Goal: Information Seeking & Learning: Learn about a topic

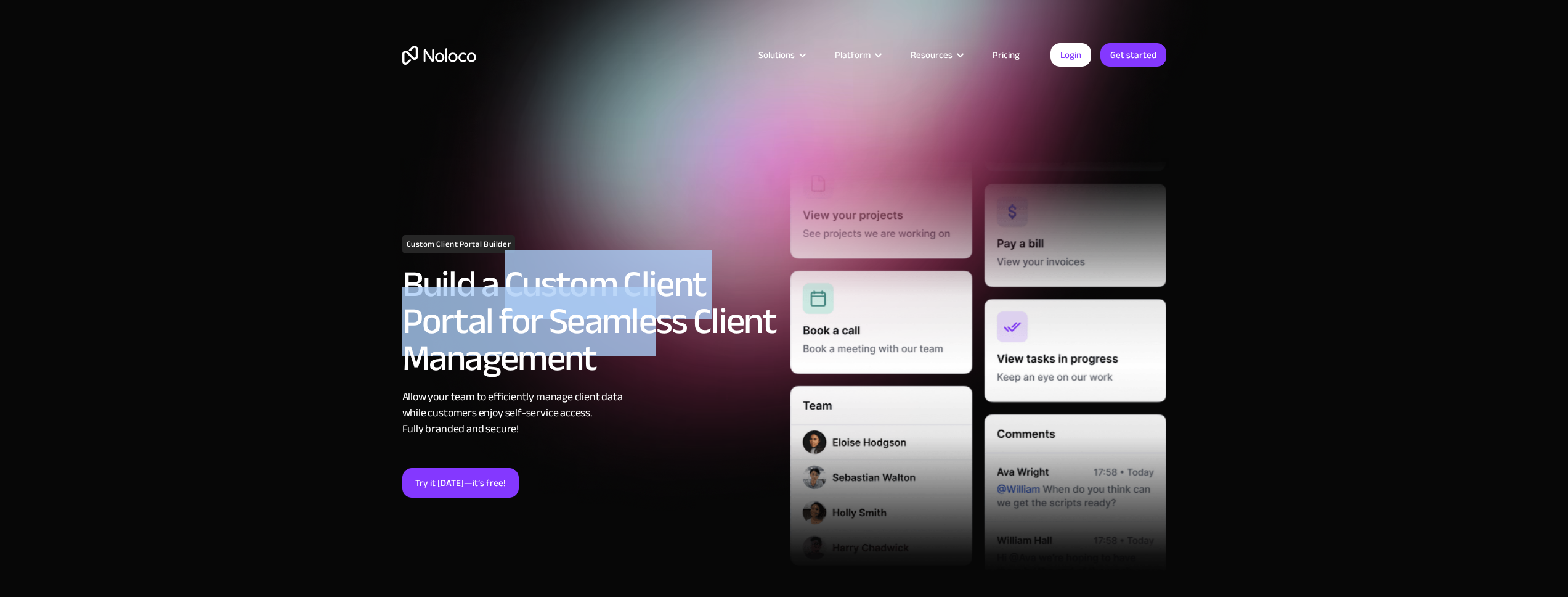
click at [662, 354] on h2 "Build a Custom Client Portal for Seamless Client Management" at bounding box center [590, 321] width 376 height 111
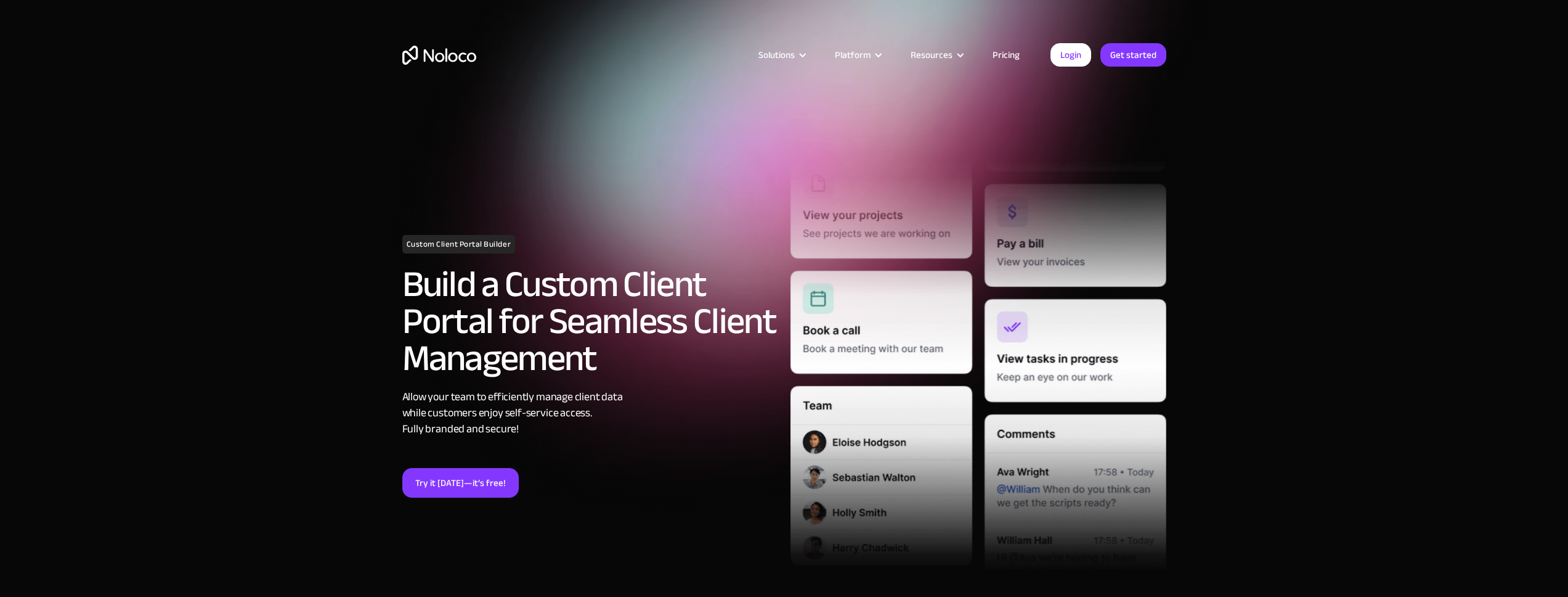
click at [675, 360] on h2 "Build a Custom Client Portal for Seamless Client Management" at bounding box center [590, 321] width 376 height 111
click at [994, 50] on link "Pricing" at bounding box center [1006, 54] width 58 height 16
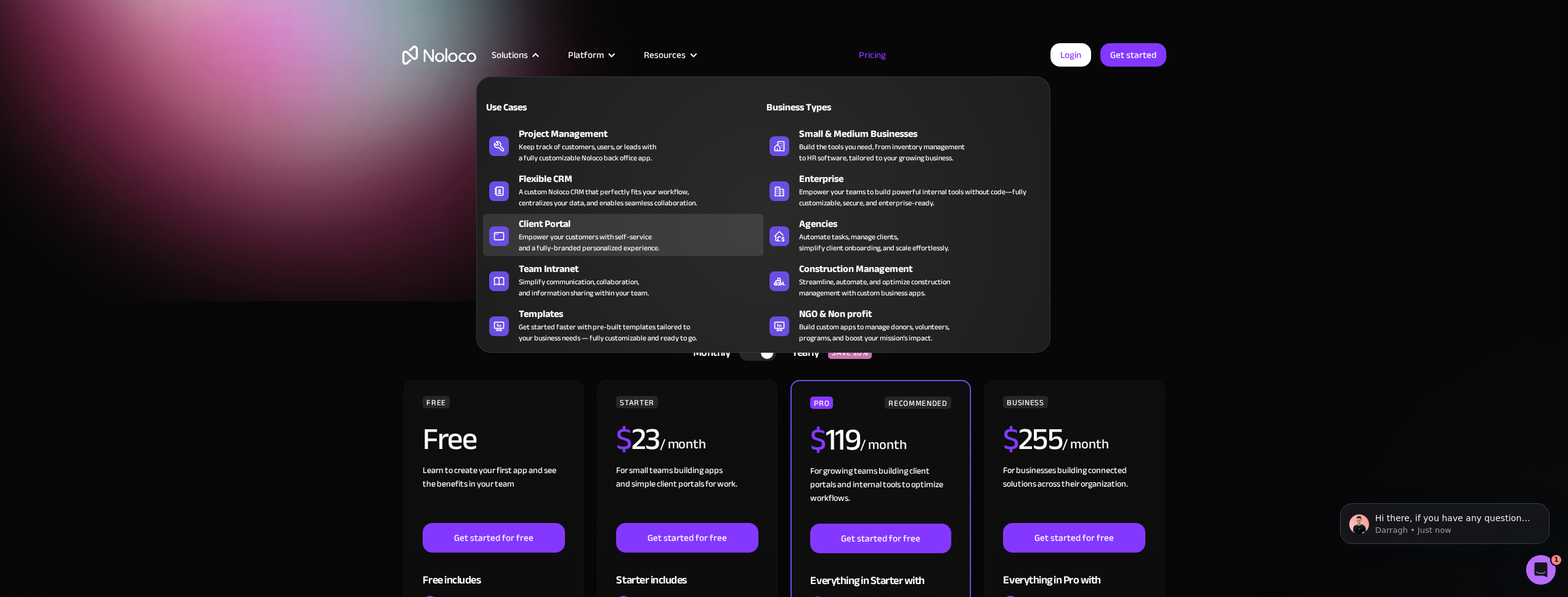
click at [629, 231] on div "Empower your customers with self-service and a fully-branded personalized exper…" at bounding box center [588, 242] width 140 height 22
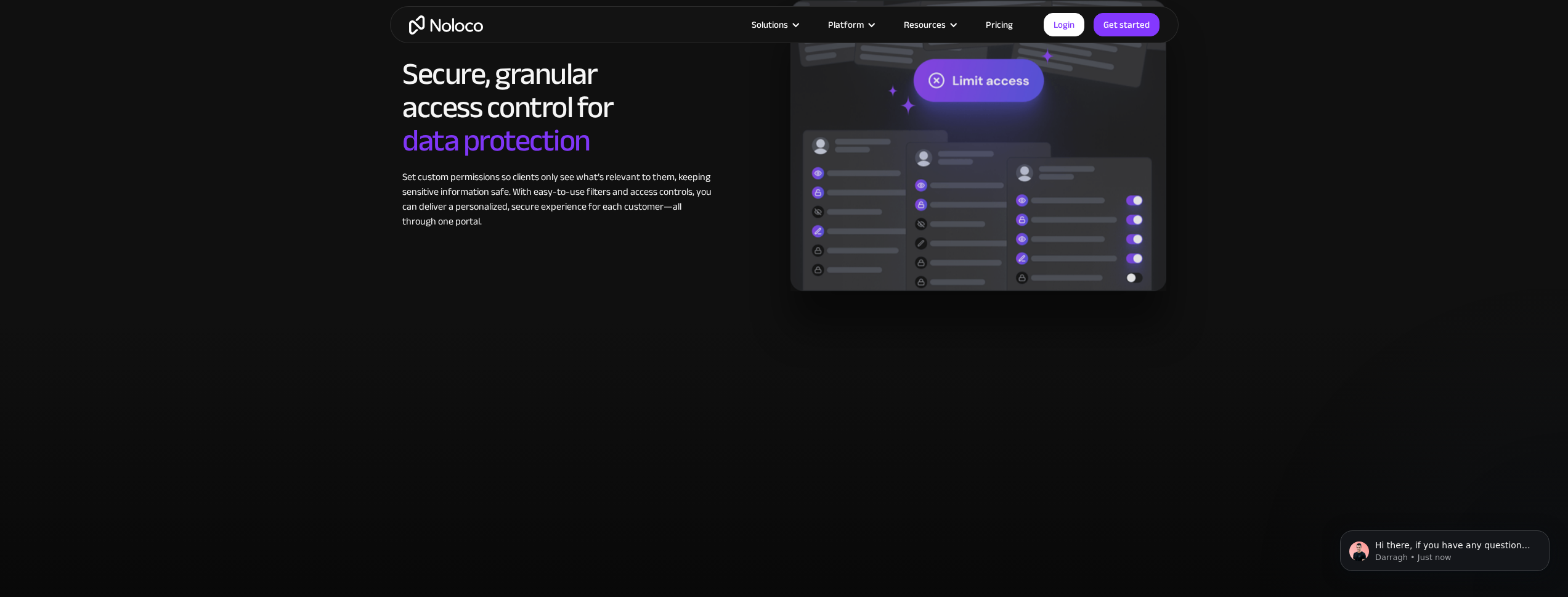
scroll to position [2159, 0]
